Goal: Information Seeking & Learning: Learn about a topic

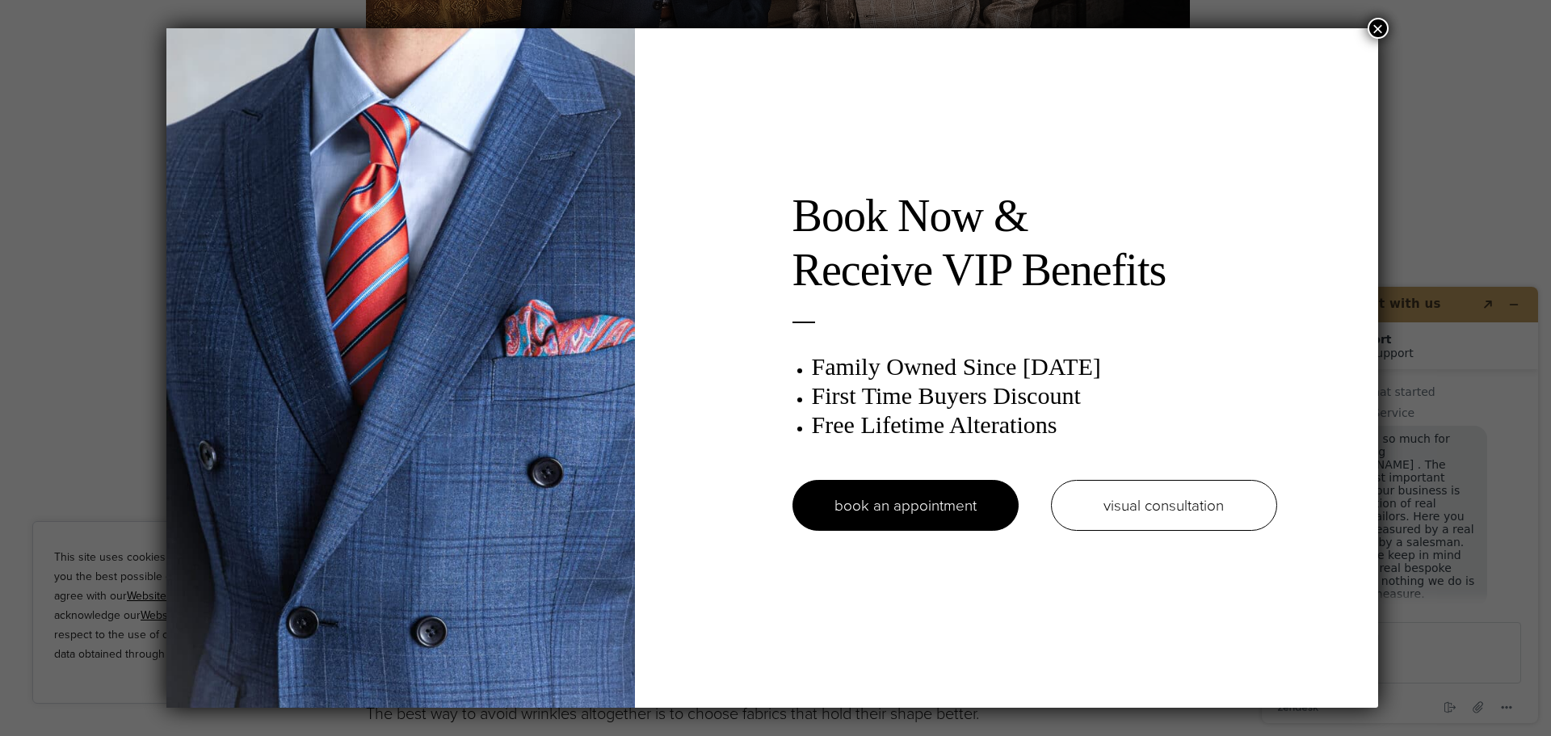
click at [1386, 27] on button "×" at bounding box center [1378, 28] width 21 height 21
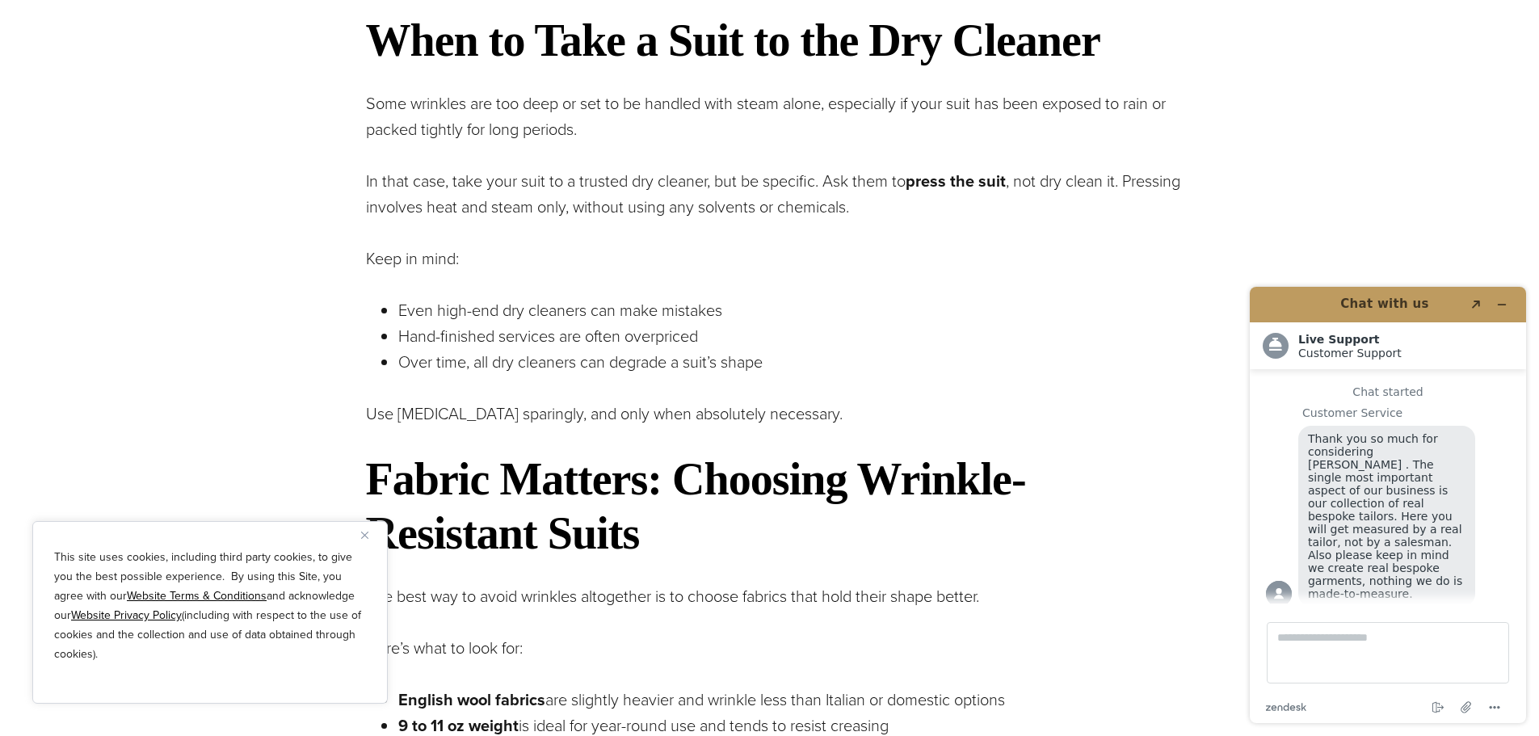
scroll to position [3324, 0]
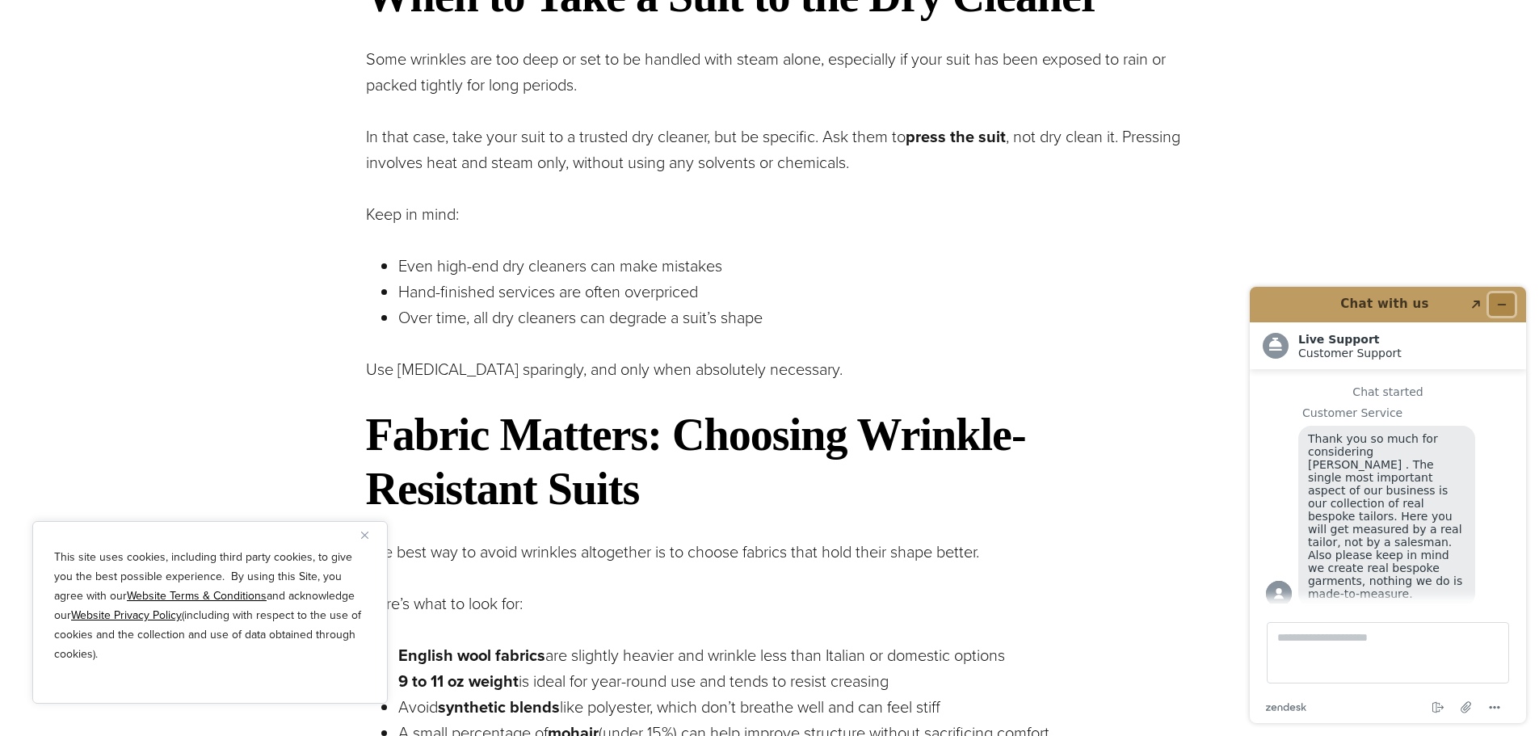
click at [1503, 305] on icon "Minimize widget" at bounding box center [1502, 305] width 7 height 0
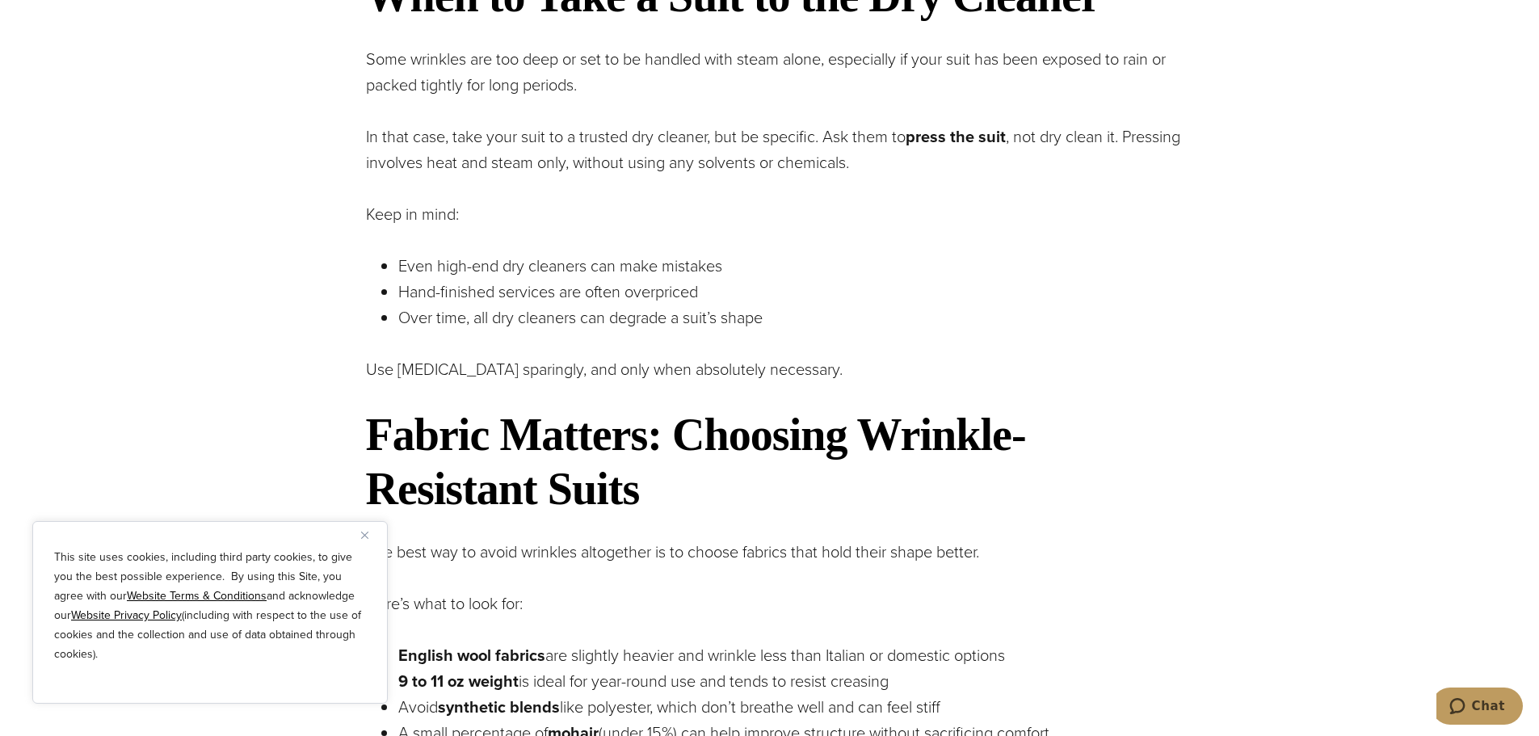
click at [1018, 279] on p "Even high-end dry cleaners can make mistakes" at bounding box center [794, 266] width 792 height 26
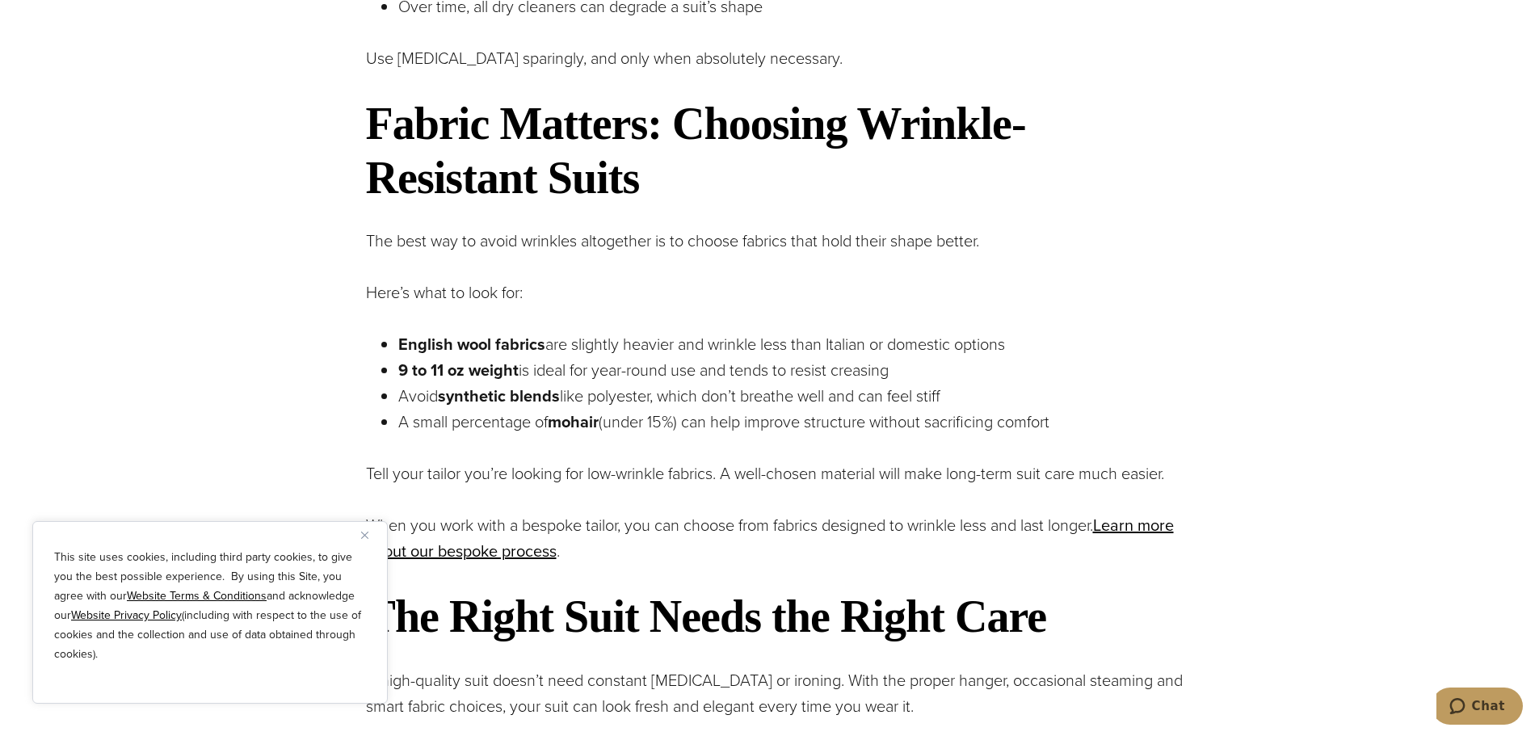
scroll to position [3648, 0]
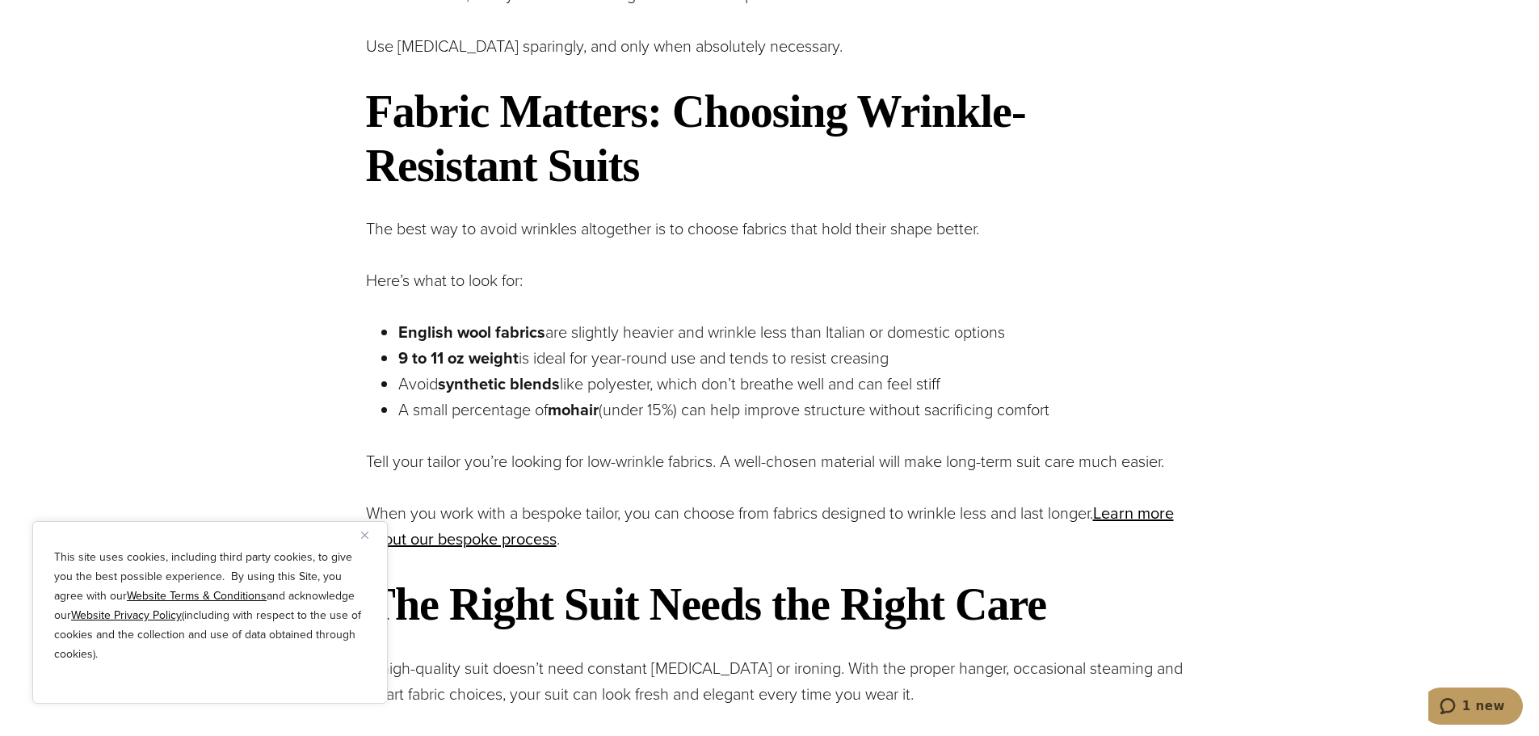
click at [1126, 293] on p "Here’s what to look for:" at bounding box center [778, 280] width 824 height 26
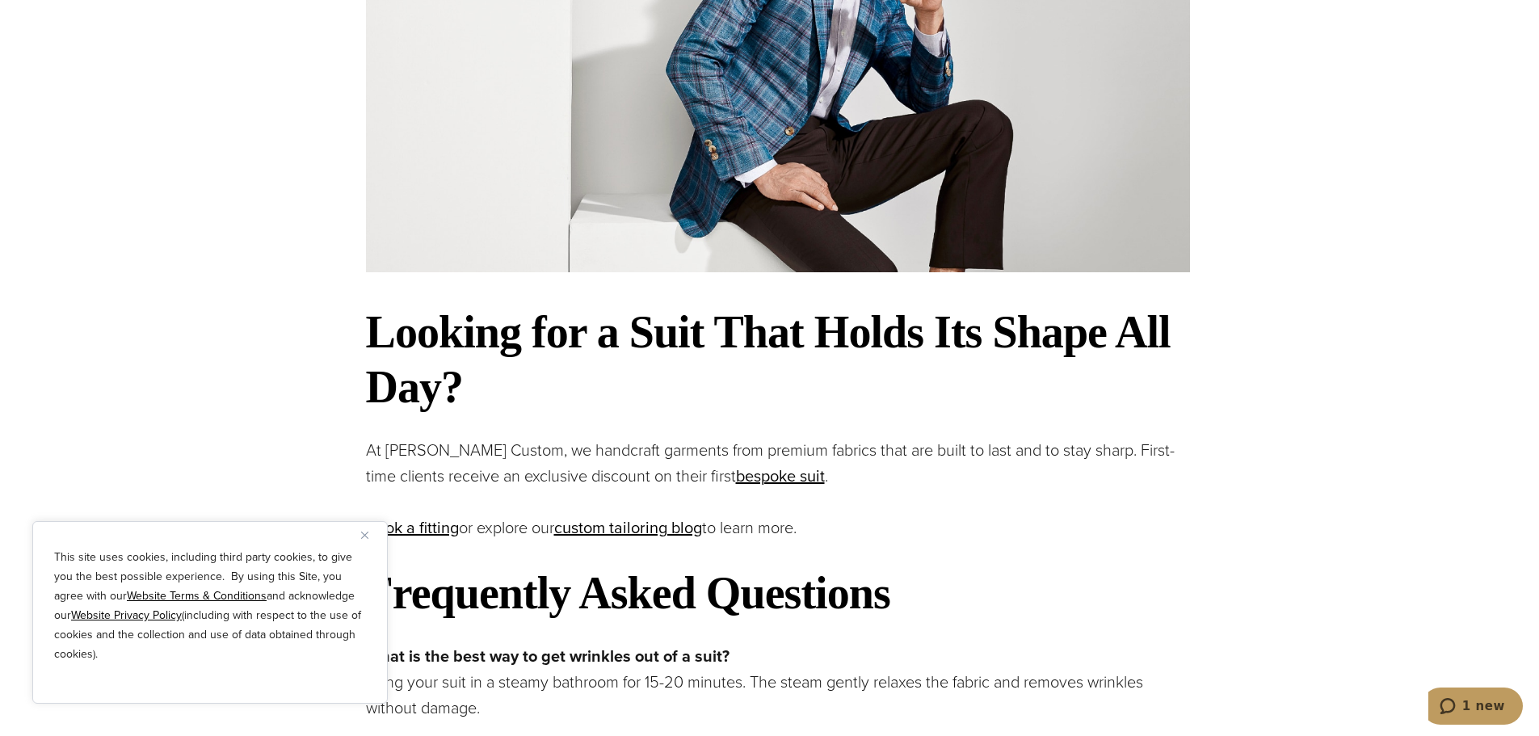
scroll to position [4698, 0]
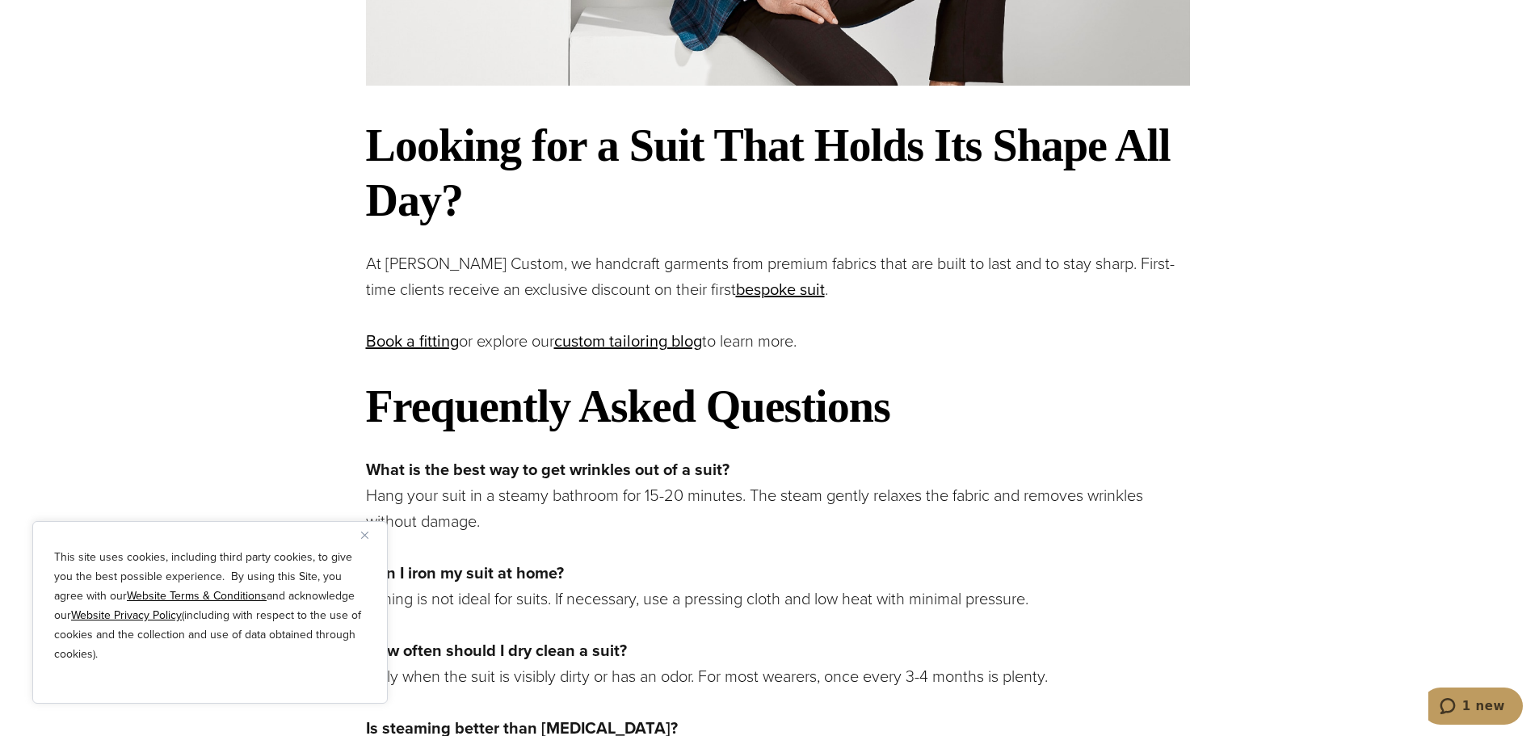
scroll to position [5021, 0]
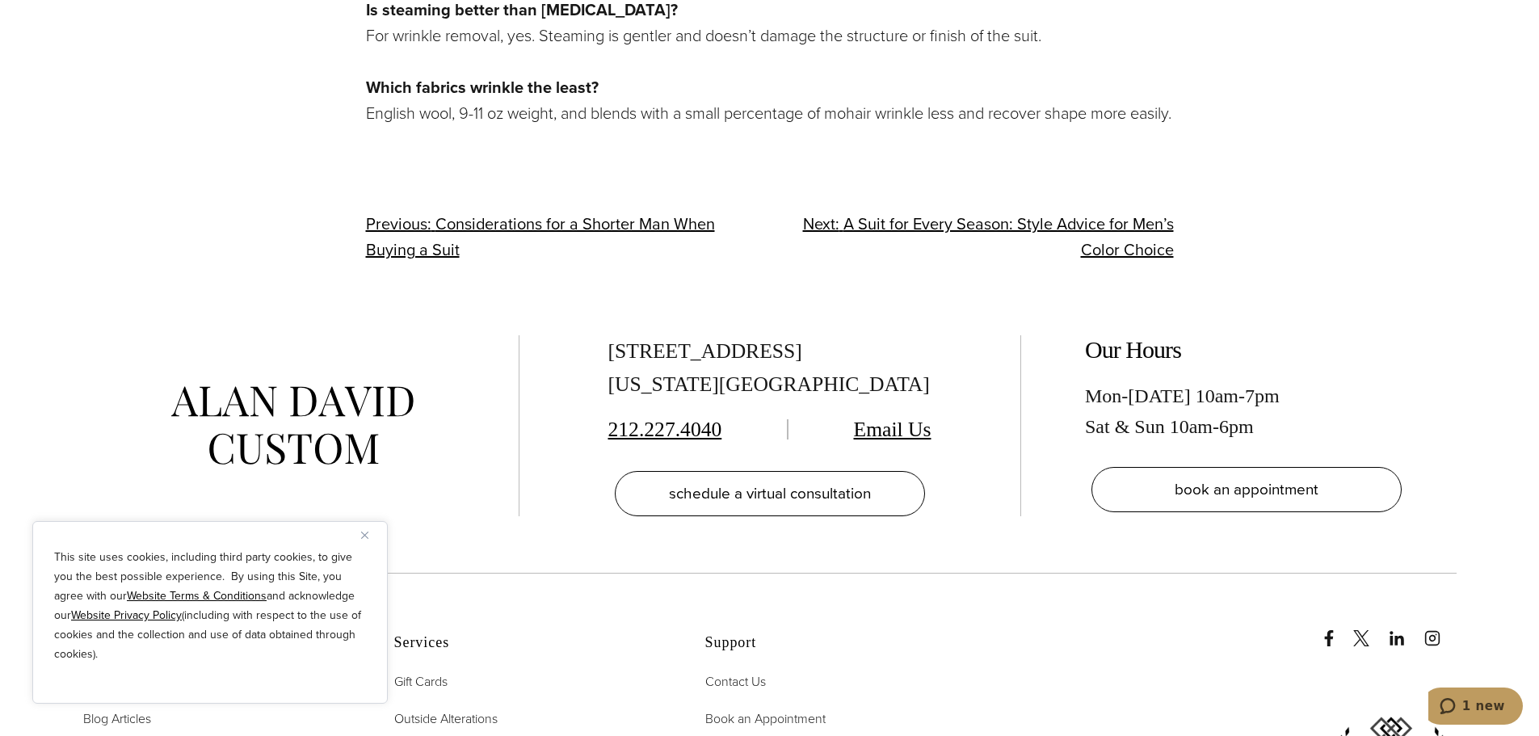
scroll to position [5506, 0]
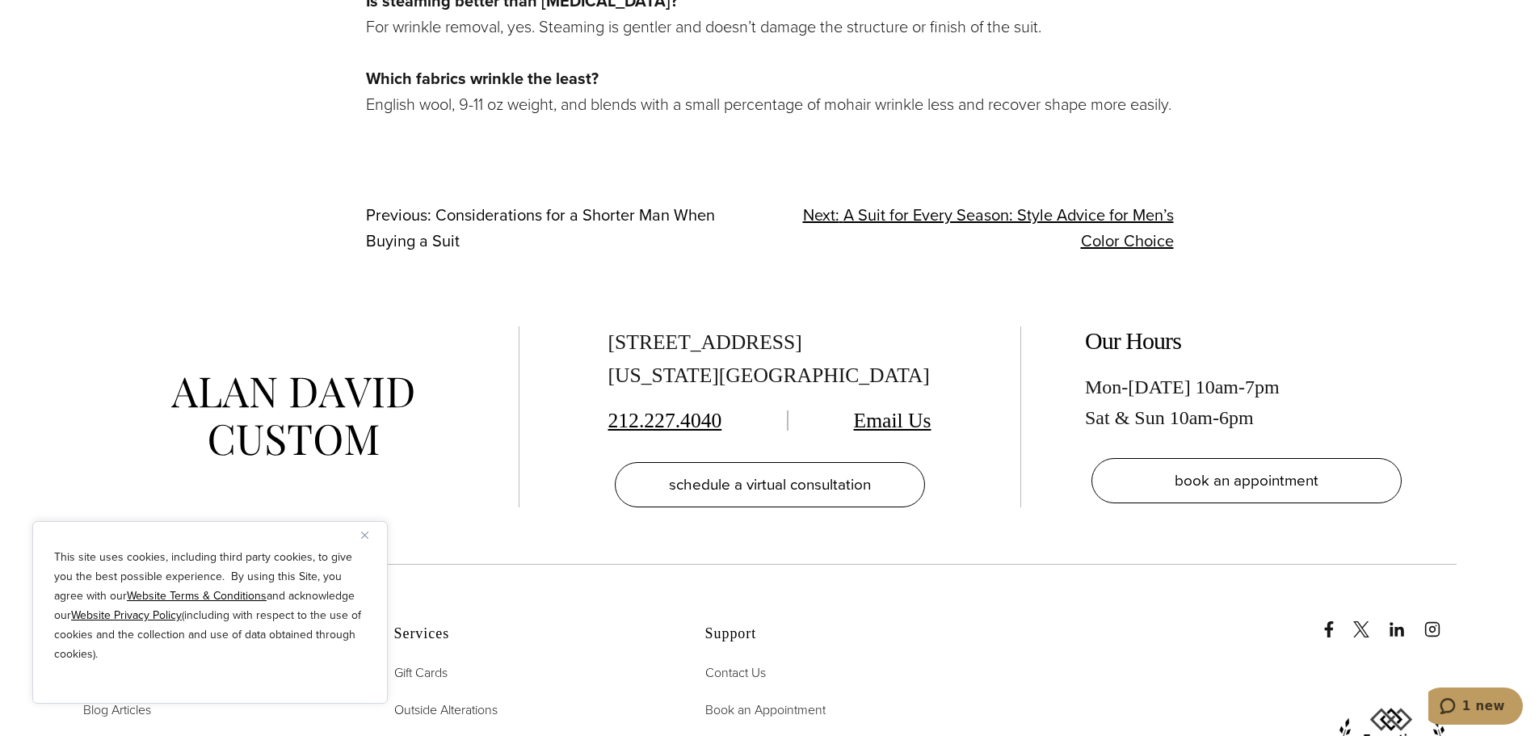
click at [544, 229] on span "Considerations for a Shorter Man When Buying a Suit" at bounding box center [540, 228] width 349 height 50
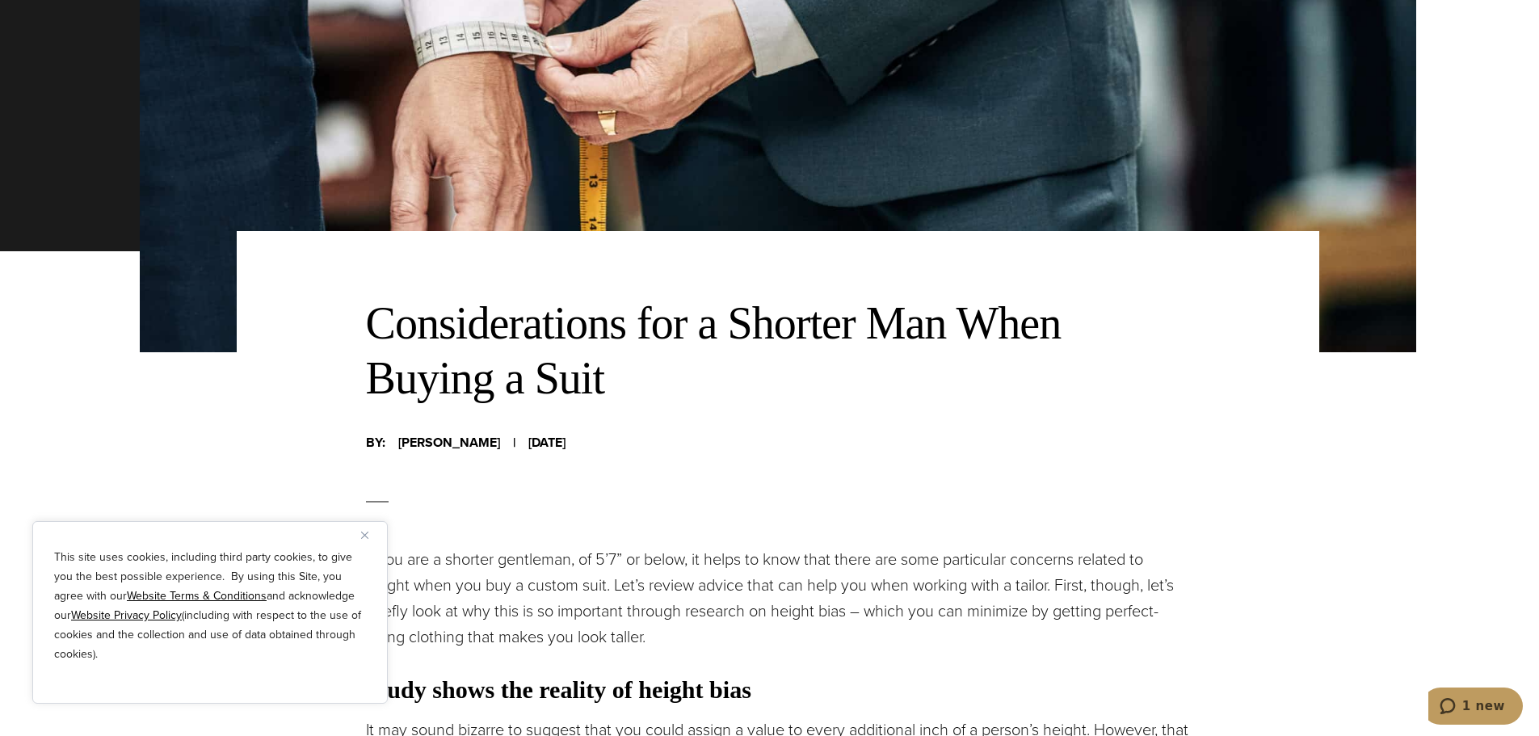
scroll to position [566, 0]
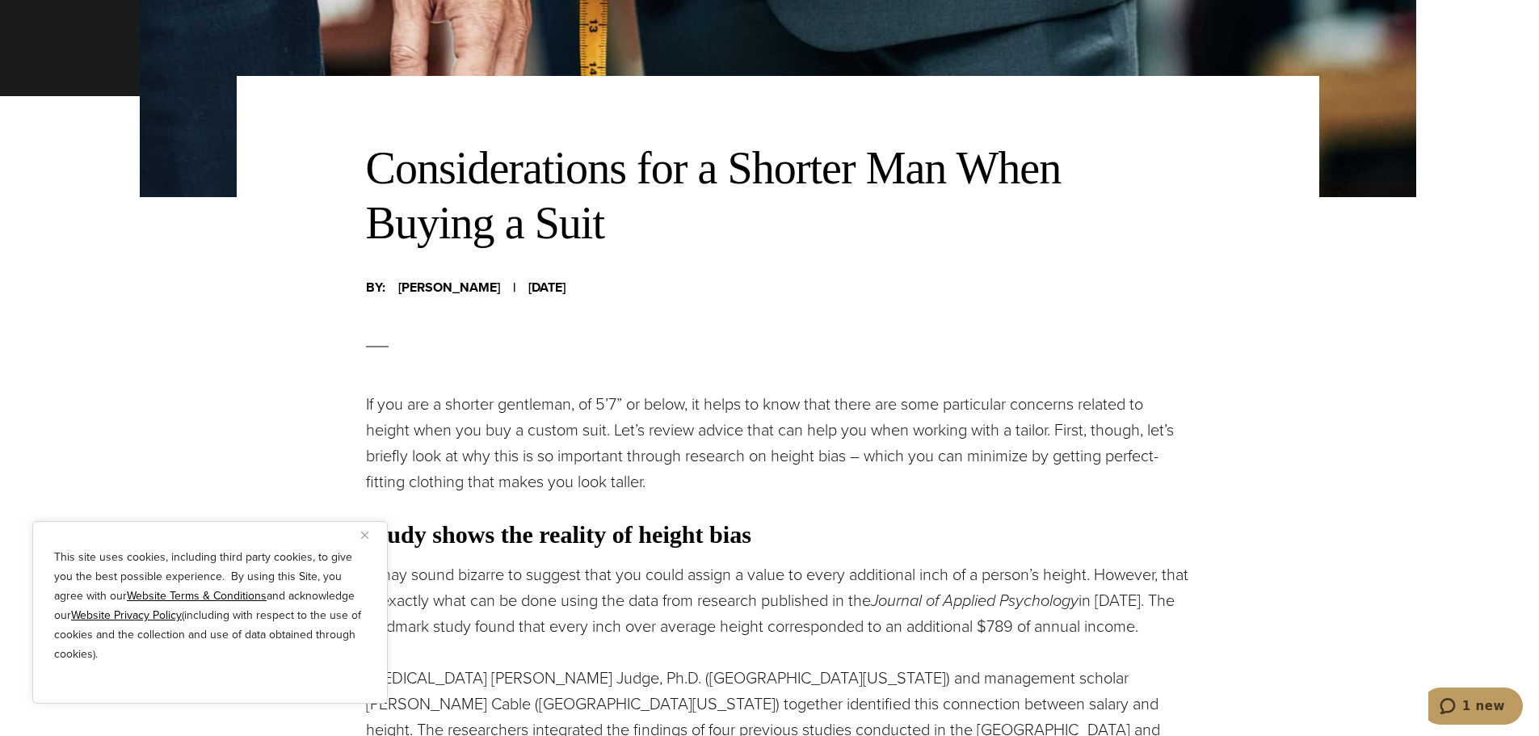
click at [369, 531] on button "Close" at bounding box center [370, 534] width 19 height 19
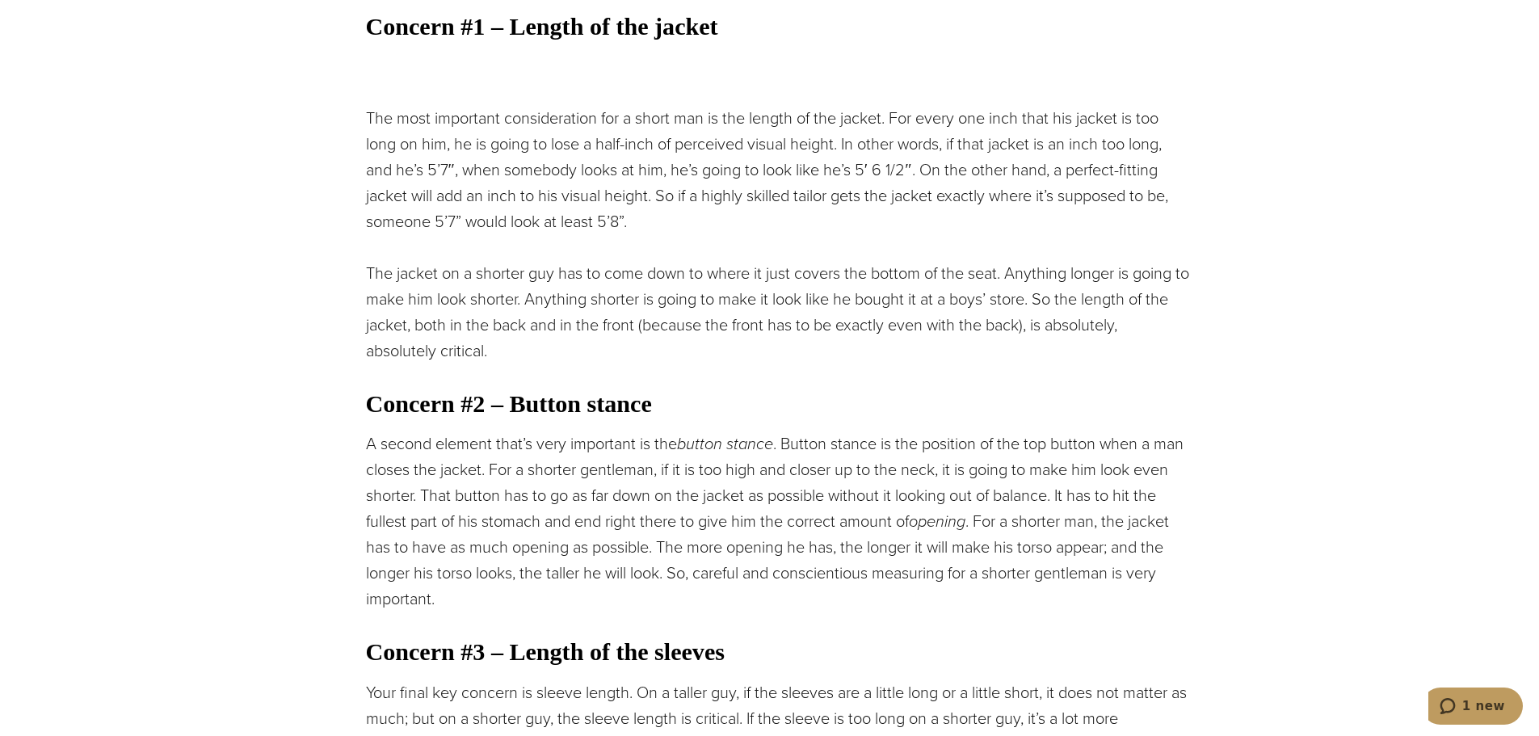
scroll to position [1697, 0]
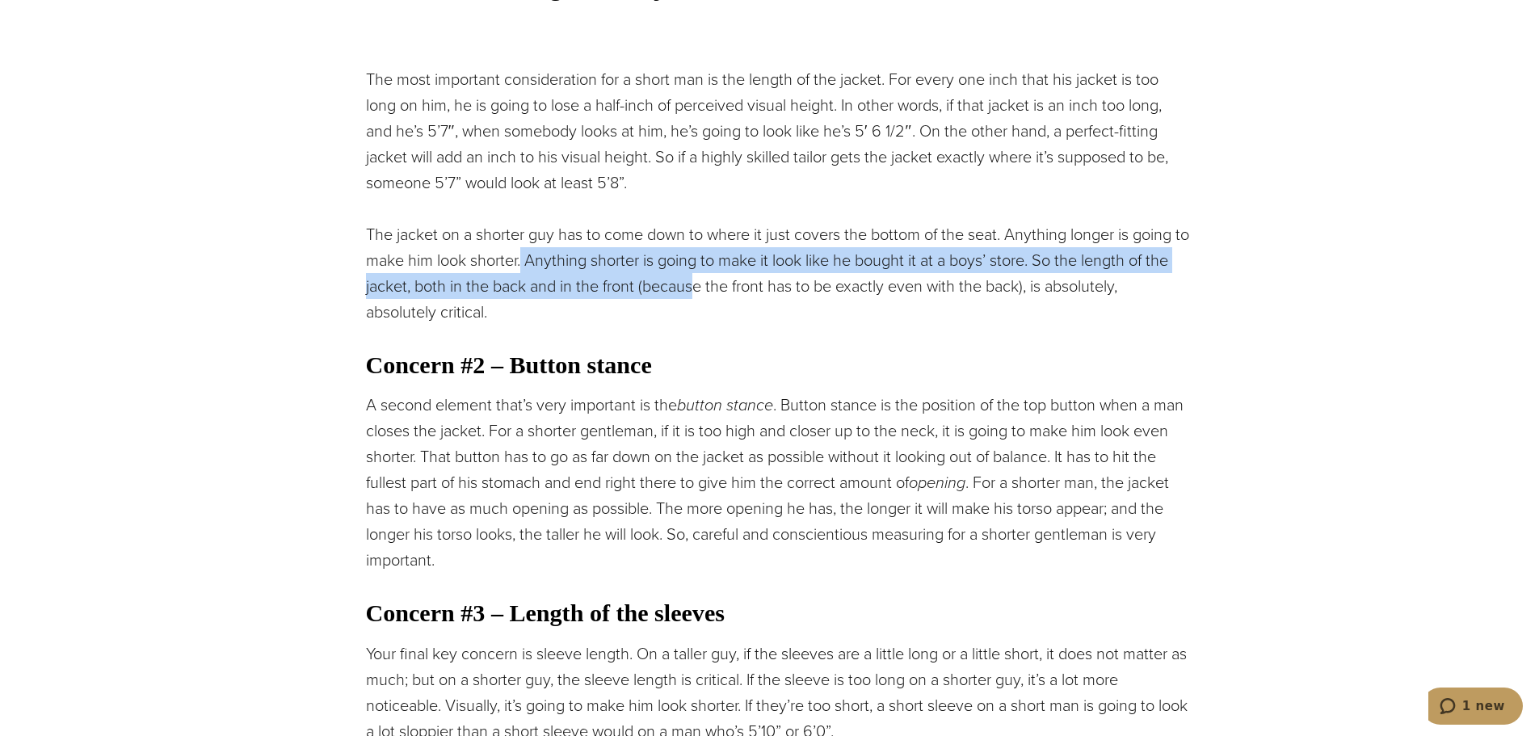
drag, startPoint x: 539, startPoint y: 265, endPoint x: 722, endPoint y: 301, distance: 186.8
click at [722, 301] on p "The jacket on a shorter guy has to come down to where it just covers the bottom…" at bounding box center [778, 272] width 824 height 103
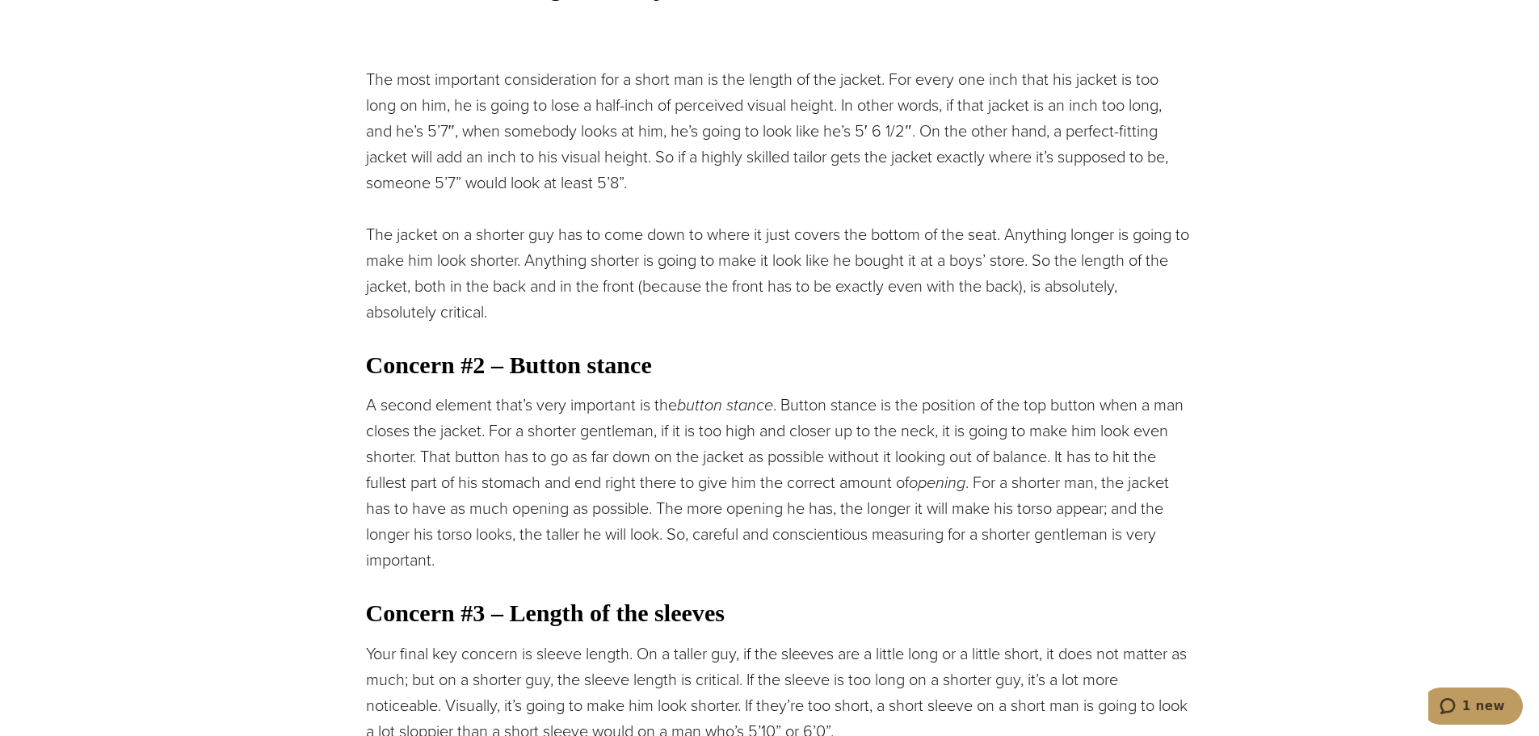
drag, startPoint x: 727, startPoint y: 322, endPoint x: 677, endPoint y: 327, distance: 50.4
click at [727, 322] on p "The jacket on a shorter guy has to come down to where it just covers the bottom…" at bounding box center [778, 272] width 824 height 103
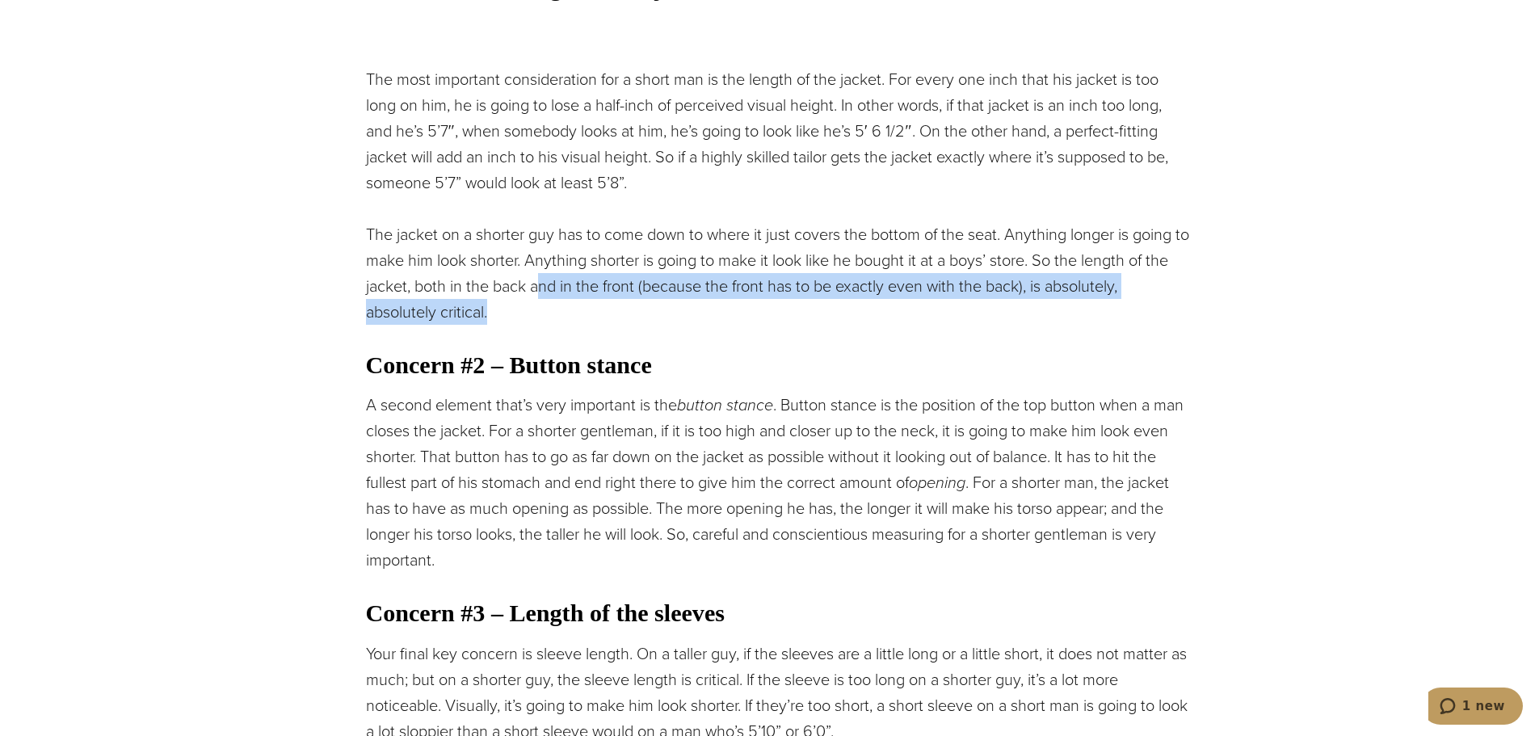
drag, startPoint x: 572, startPoint y: 287, endPoint x: 576, endPoint y: 313, distance: 26.2
click at [576, 313] on p "The jacket on a shorter guy has to come down to where it just covers the bottom…" at bounding box center [778, 272] width 824 height 103
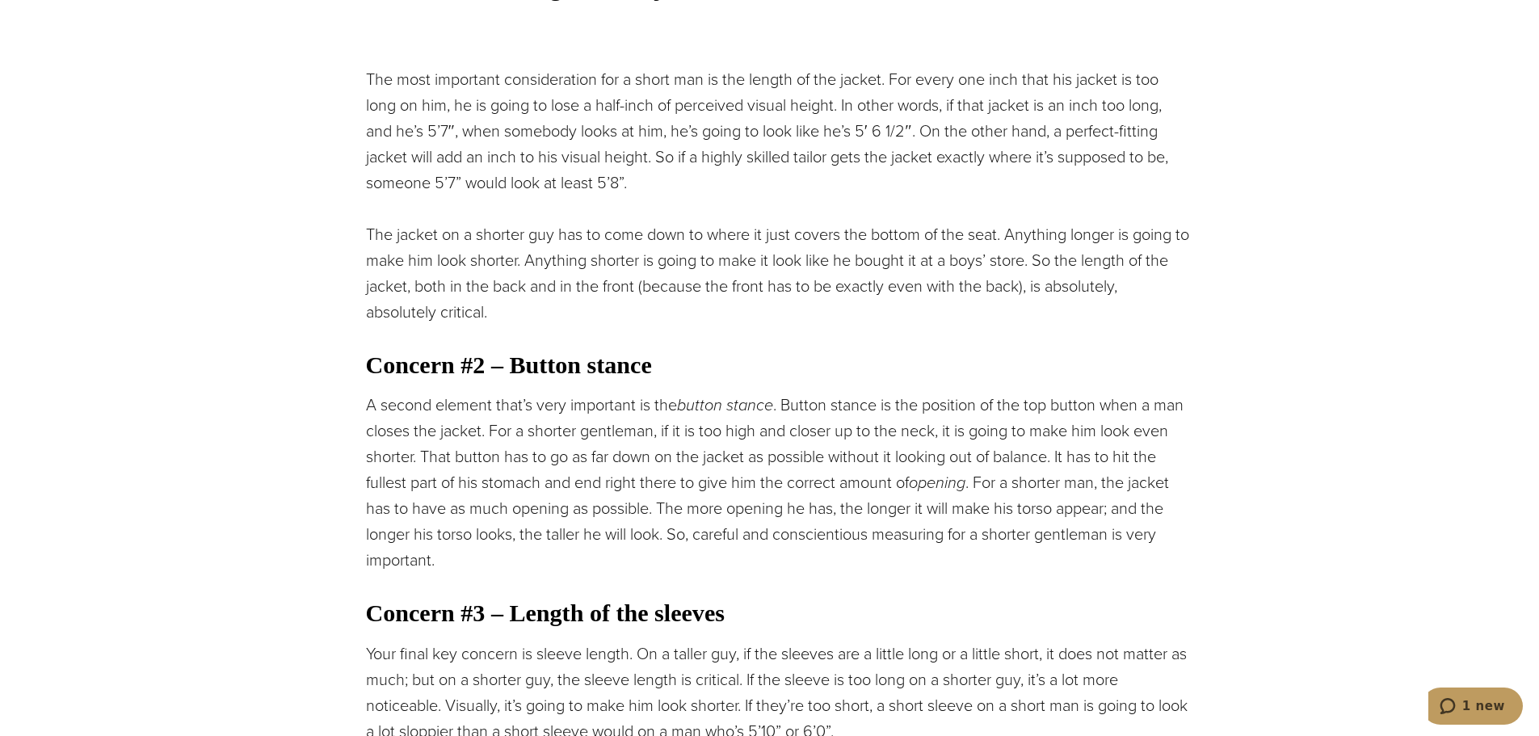
click at [543, 273] on p "The jacket on a shorter guy has to come down to where it just covers the bottom…" at bounding box center [778, 272] width 824 height 103
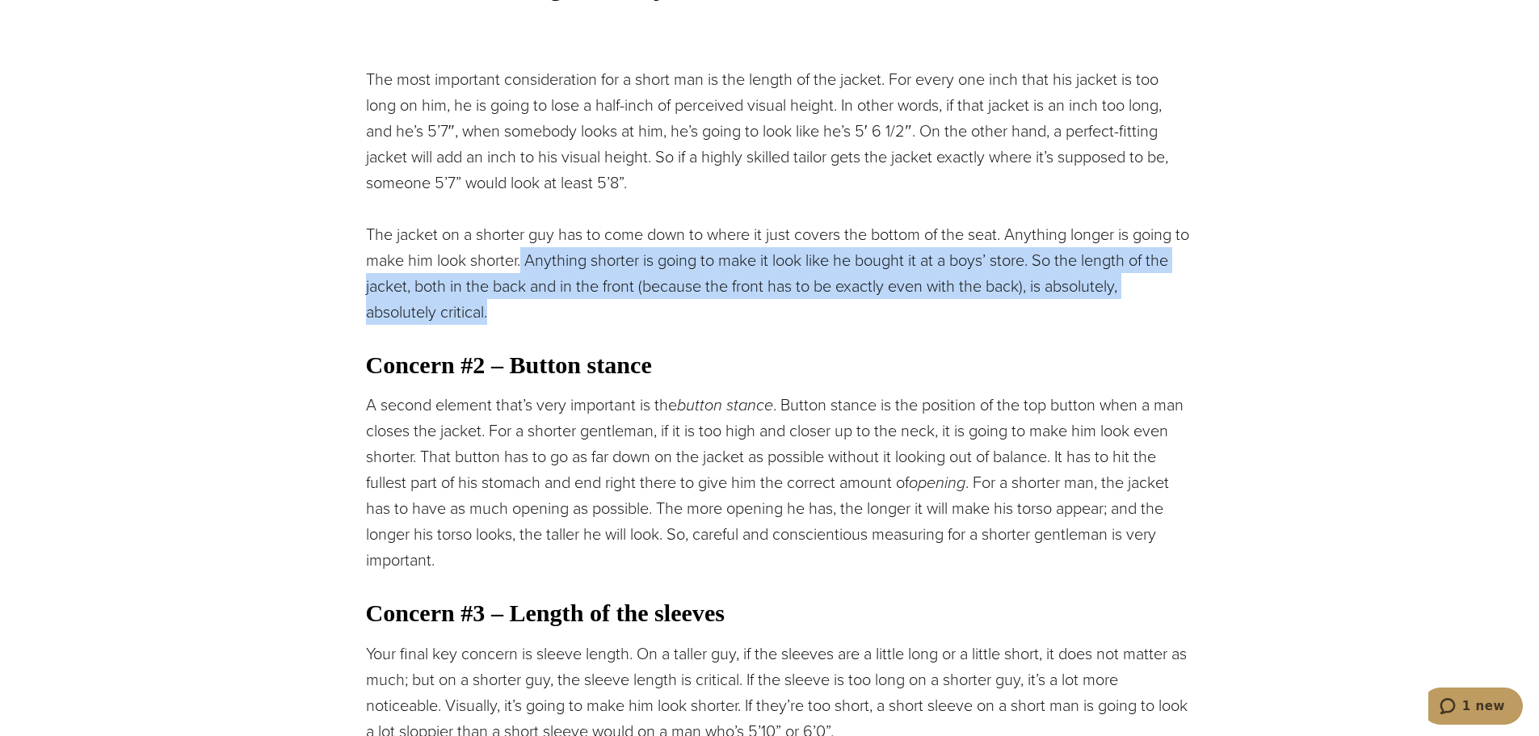
drag, startPoint x: 540, startPoint y: 260, endPoint x: 552, endPoint y: 317, distance: 57.8
click at [552, 317] on p "The jacket on a shorter guy has to come down to where it just covers the bottom…" at bounding box center [778, 272] width 824 height 103
click at [621, 318] on p "The jacket on a shorter guy has to come down to where it just covers the bottom…" at bounding box center [778, 272] width 824 height 103
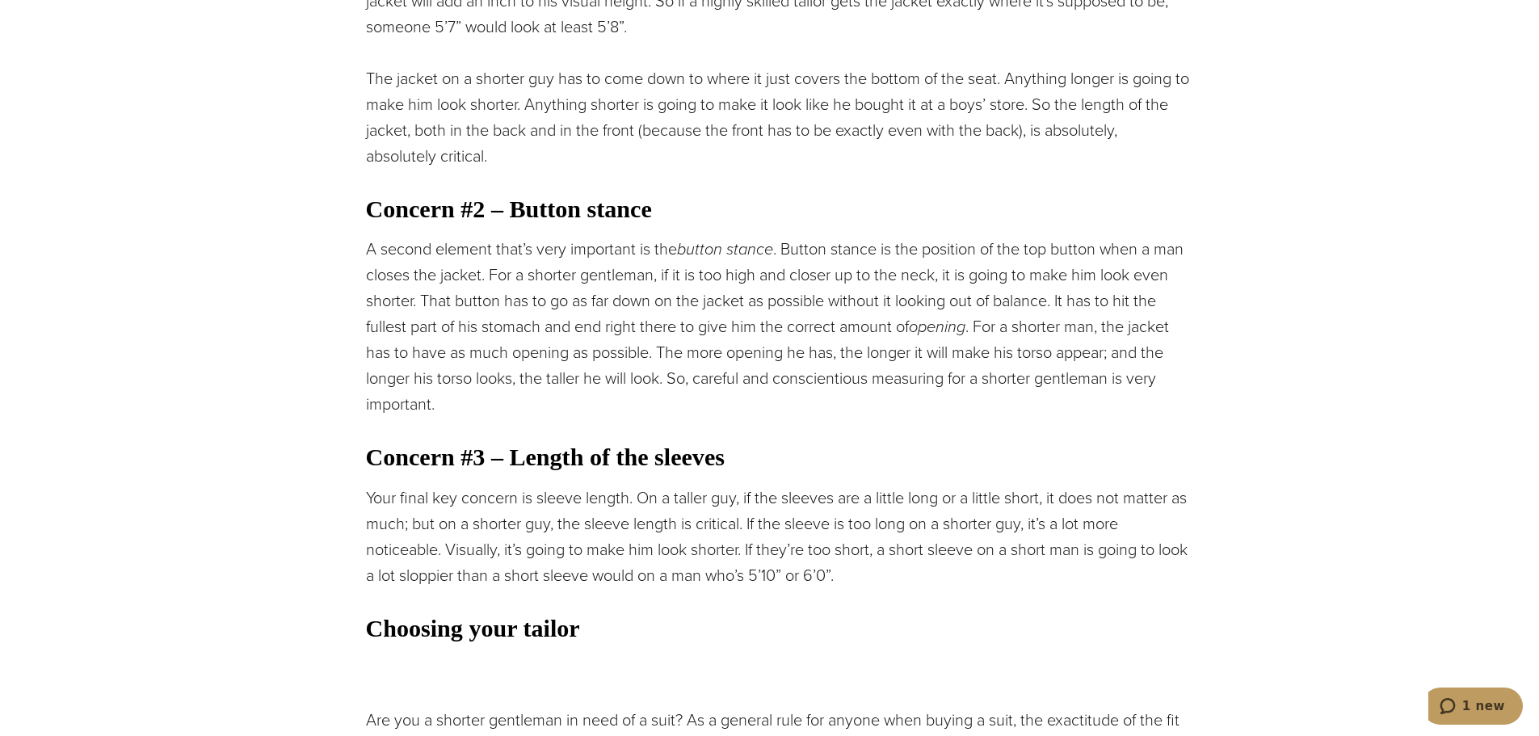
scroll to position [1858, 0]
